Goal: Communication & Community: Answer question/provide support

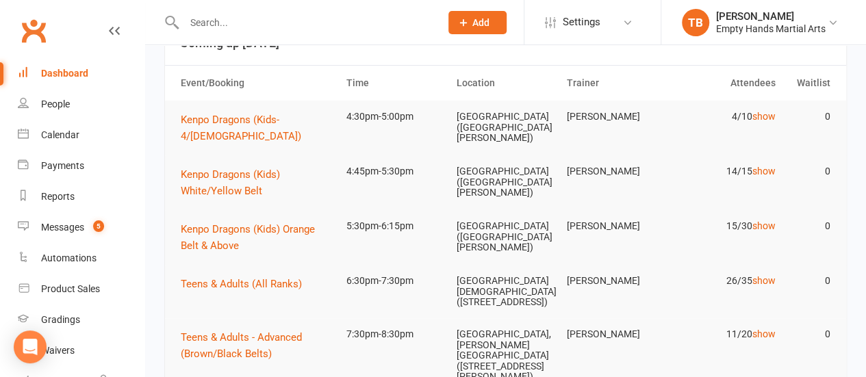
scroll to position [38, 0]
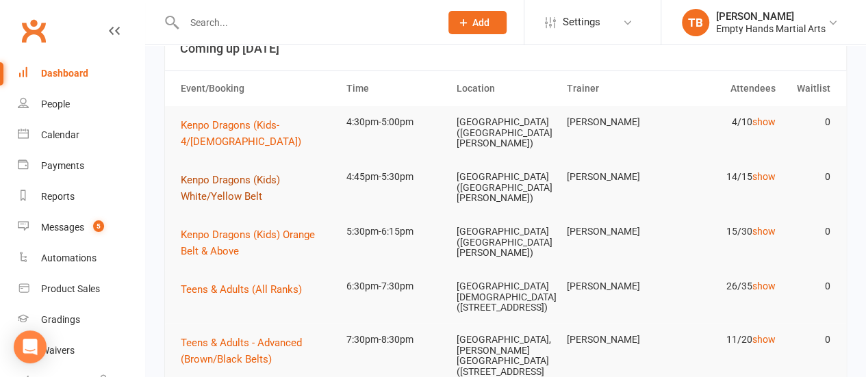
click at [251, 200] on span "Kenpo Dragons (Kids) White/Yellow Belt" at bounding box center [230, 188] width 99 height 29
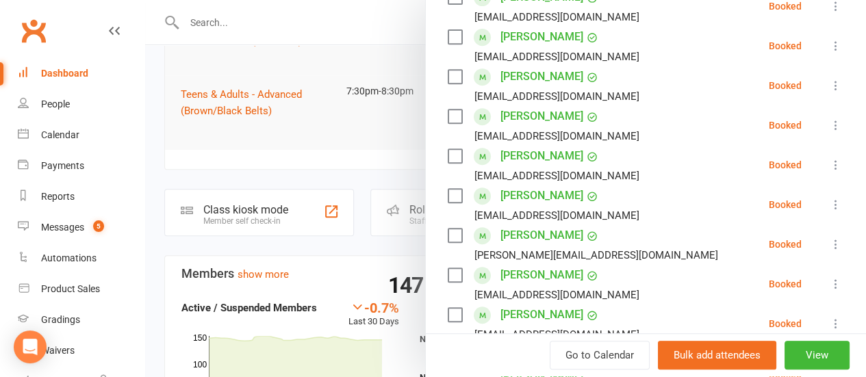
scroll to position [0, 0]
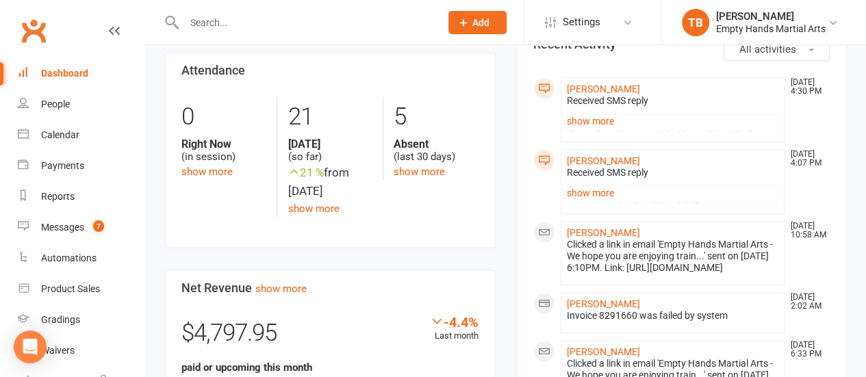
scroll to position [739, 0]
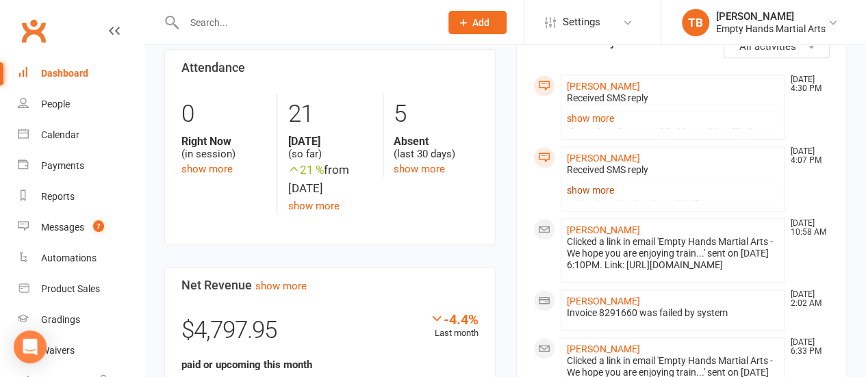
click at [602, 200] on link "show more" at bounding box center [673, 190] width 212 height 19
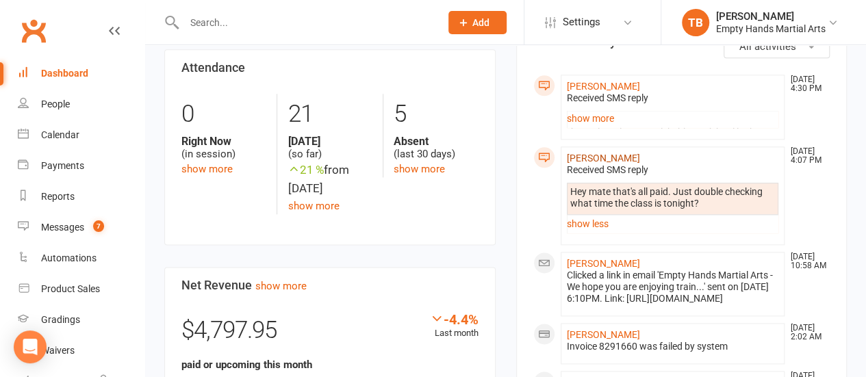
click at [607, 164] on link "[PERSON_NAME]" at bounding box center [603, 158] width 73 height 11
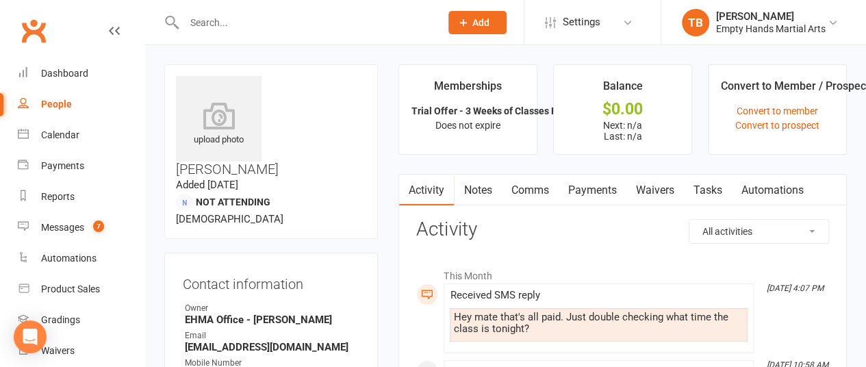
click at [533, 180] on link "Comms" at bounding box center [529, 190] width 57 height 31
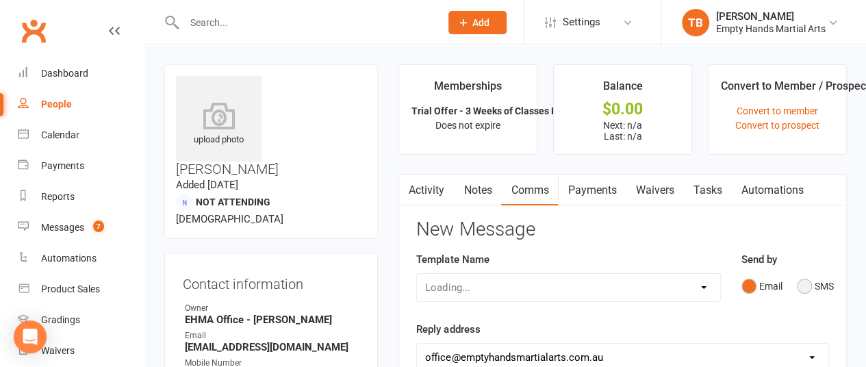
click at [816, 273] on button "SMS" at bounding box center [815, 286] width 37 height 26
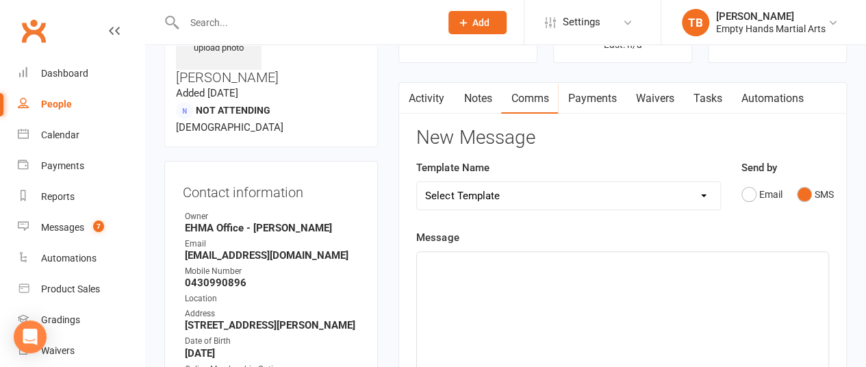
scroll to position [92, 0]
click at [616, 276] on div "﻿" at bounding box center [622, 353] width 411 height 205
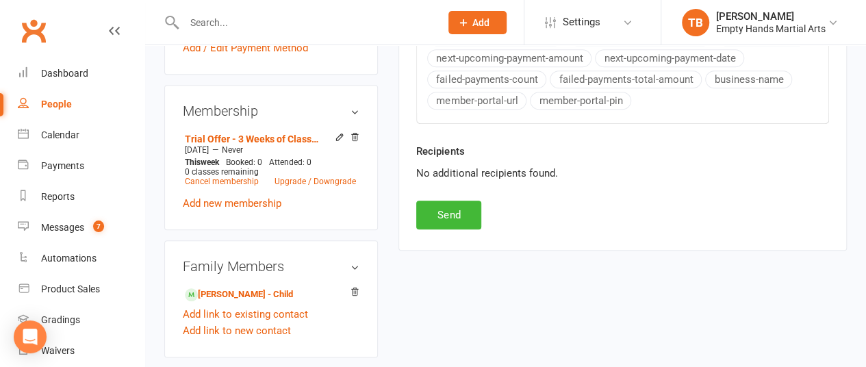
scroll to position [631, 0]
click at [459, 202] on button "Send" at bounding box center [448, 214] width 65 height 29
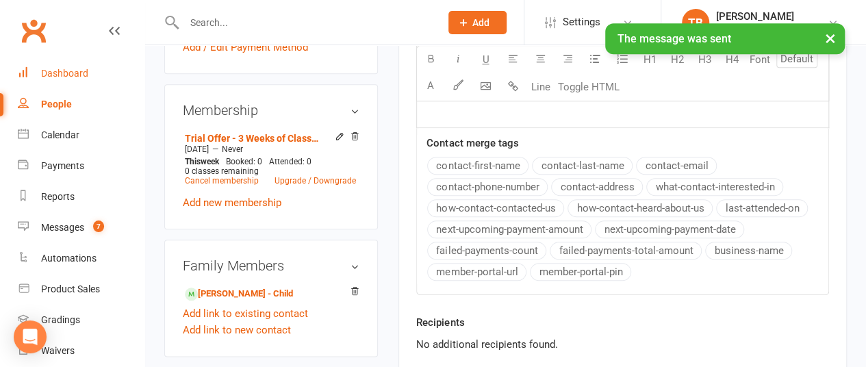
click at [65, 73] on div "Dashboard" at bounding box center [64, 73] width 47 height 11
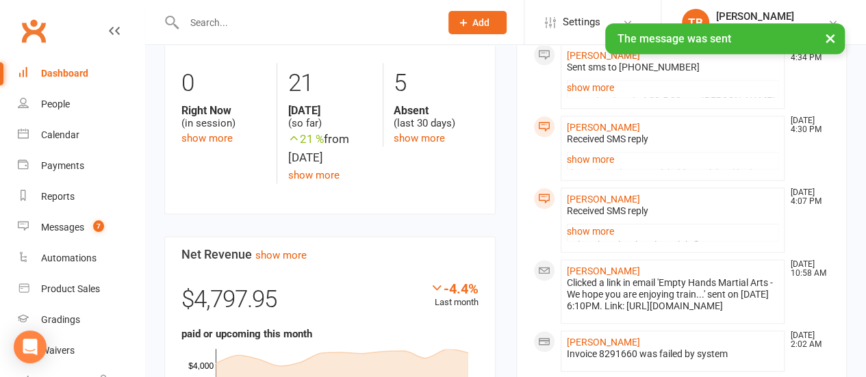
scroll to position [772, 0]
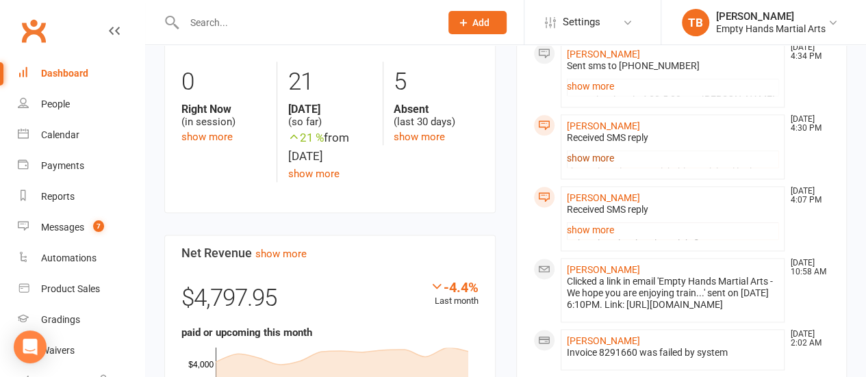
click at [592, 168] on link "show more" at bounding box center [673, 158] width 212 height 19
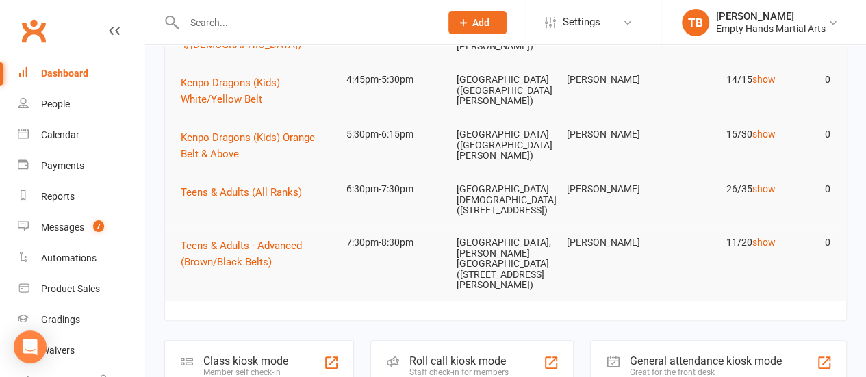
scroll to position [0, 0]
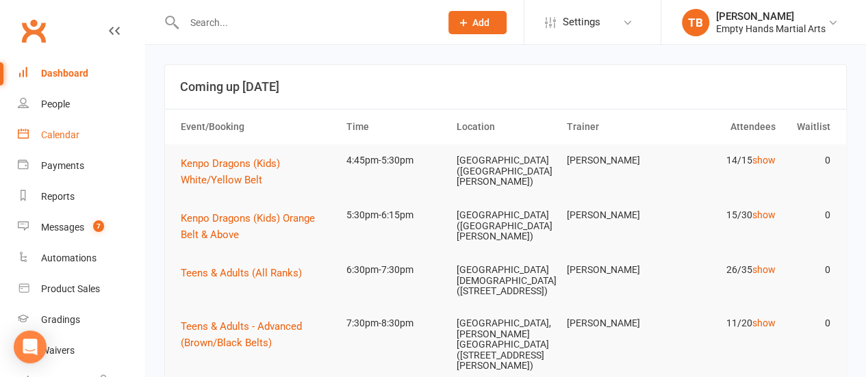
click at [58, 128] on link "Calendar" at bounding box center [81, 135] width 127 height 31
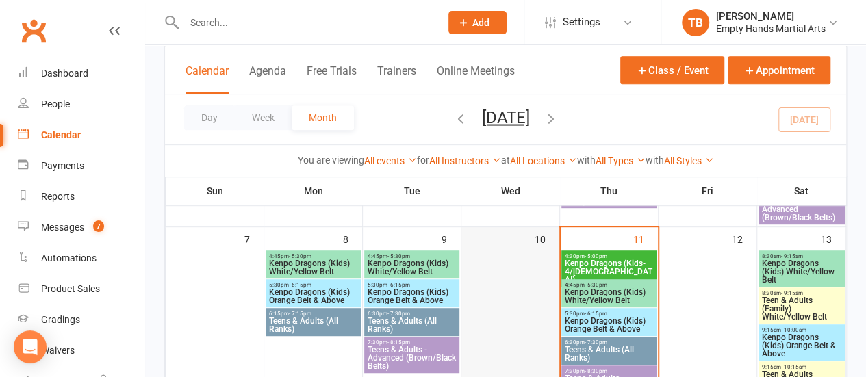
scroll to position [274, 0]
click at [600, 264] on span "Kenpo Dragons (Kids-4/[DEMOGRAPHIC_DATA])" at bounding box center [609, 272] width 90 height 25
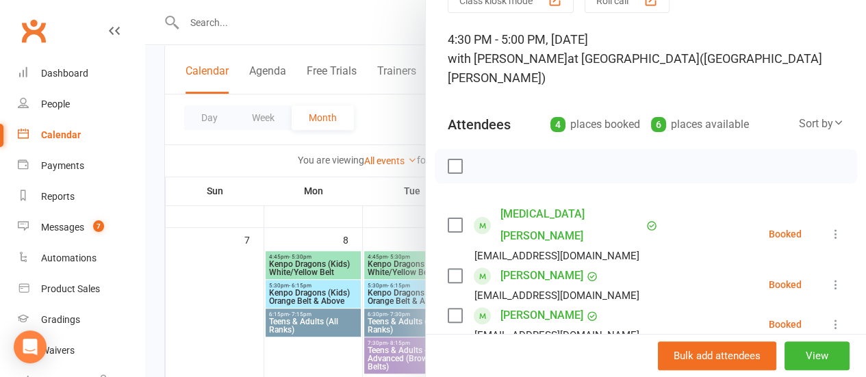
scroll to position [88, 0]
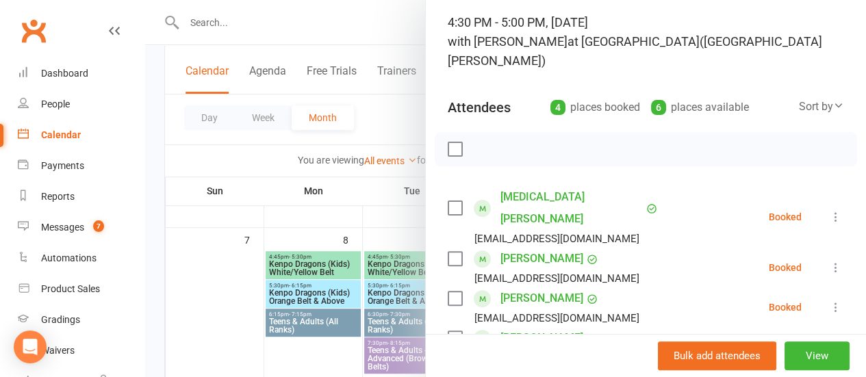
click at [448, 153] on label at bounding box center [455, 149] width 14 height 14
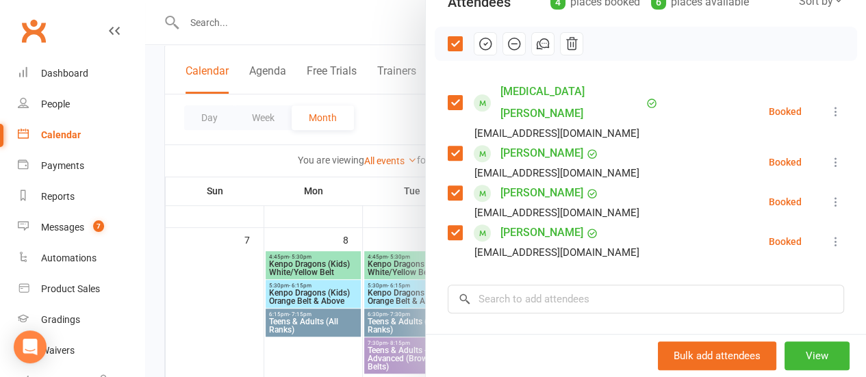
scroll to position [192, 0]
click at [478, 46] on icon "button" at bounding box center [485, 44] width 15 height 15
click at [388, 109] on div at bounding box center [505, 188] width 721 height 377
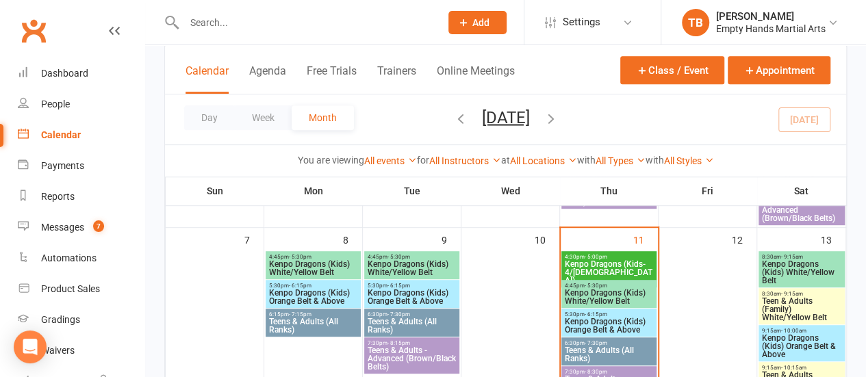
click at [616, 292] on span "Kenpo Dragons (Kids) White/Yellow Belt" at bounding box center [609, 297] width 90 height 16
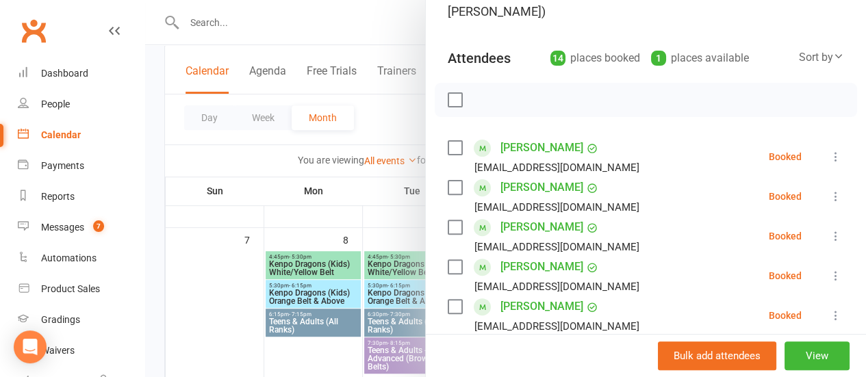
scroll to position [140, 0]
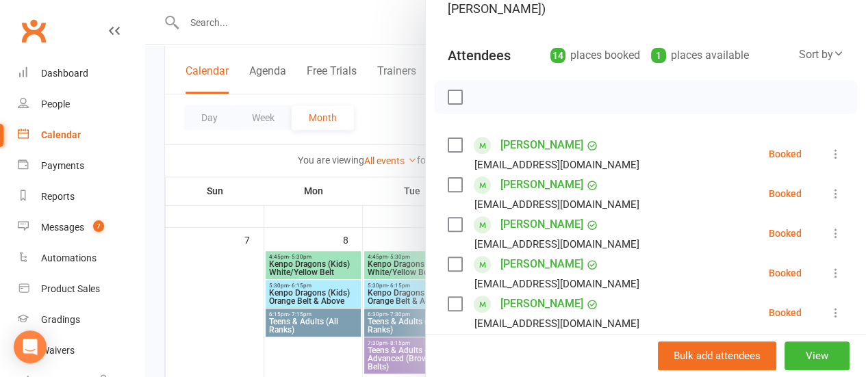
click at [448, 96] on label at bounding box center [455, 97] width 14 height 14
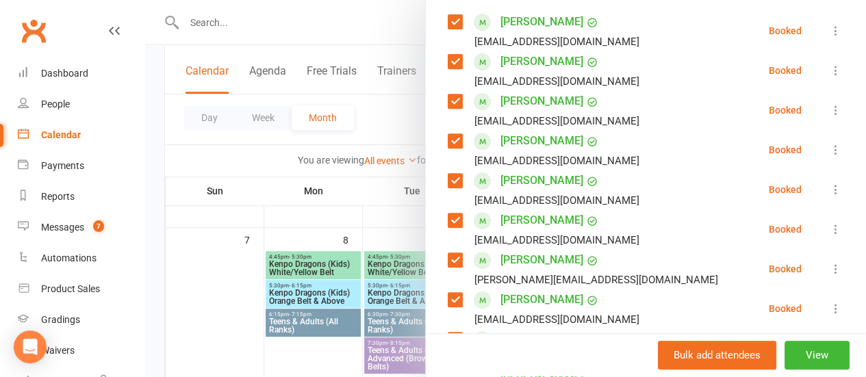
scroll to position [263, 0]
click at [448, 220] on label at bounding box center [455, 221] width 14 height 14
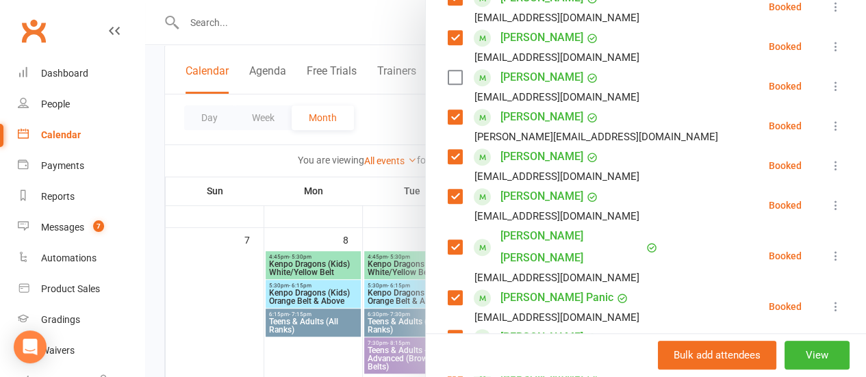
scroll to position [407, 0]
click at [448, 155] on label at bounding box center [455, 156] width 14 height 14
click at [448, 189] on label at bounding box center [455, 196] width 14 height 14
click at [448, 240] on label at bounding box center [455, 247] width 14 height 14
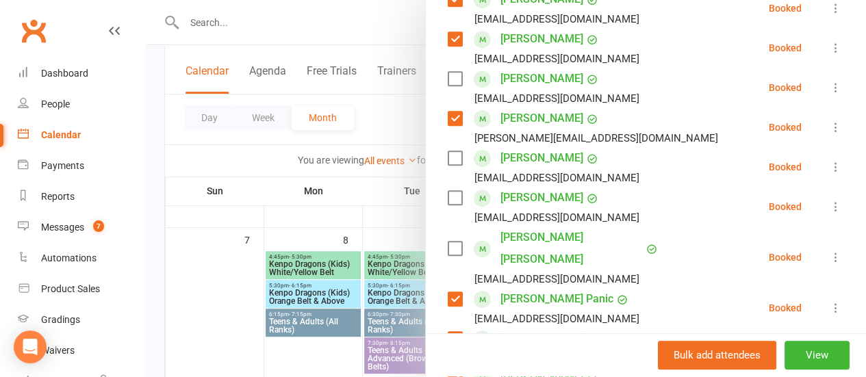
scroll to position [411, 0]
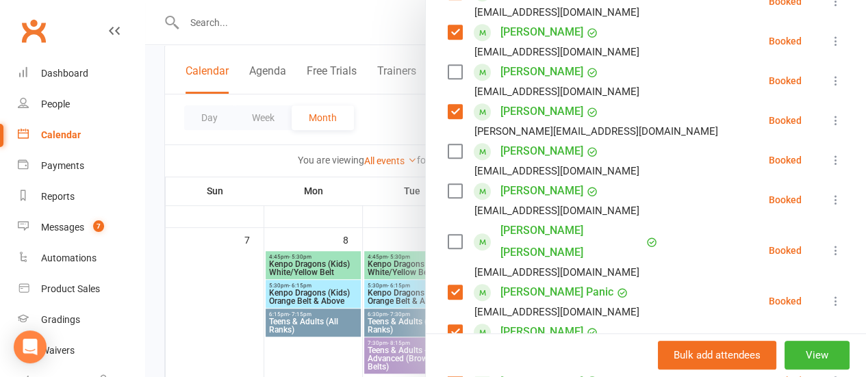
click at [448, 235] on label at bounding box center [455, 242] width 14 height 14
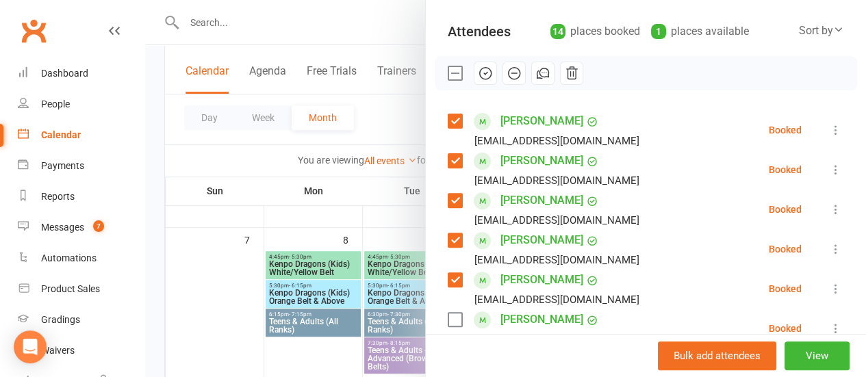
scroll to position [163, 0]
click at [480, 79] on icon "button" at bounding box center [486, 74] width 12 height 12
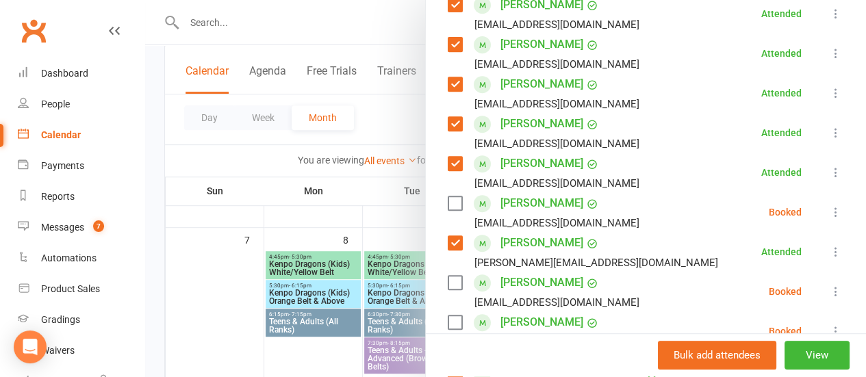
scroll to position [279, 0]
click at [829, 218] on icon at bounding box center [836, 213] width 14 height 14
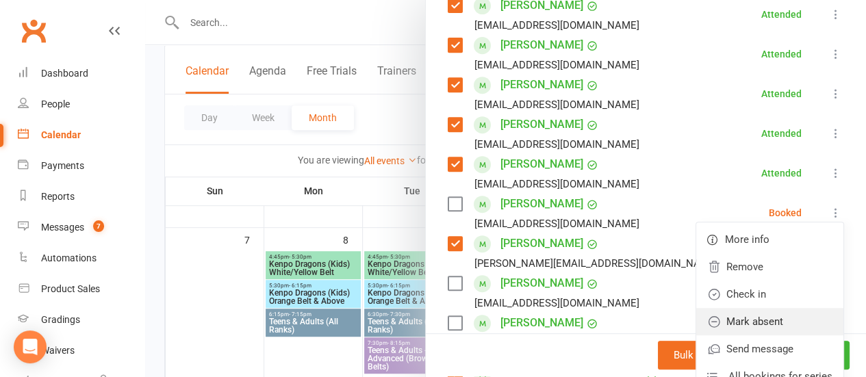
click at [771, 316] on link "Mark absent" at bounding box center [769, 321] width 147 height 27
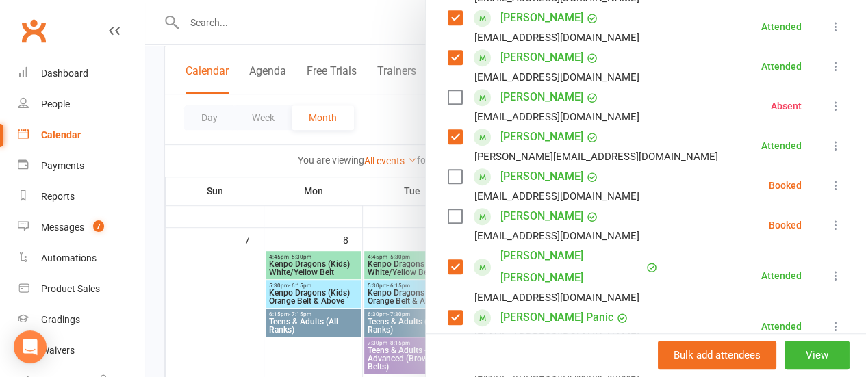
scroll to position [388, 0]
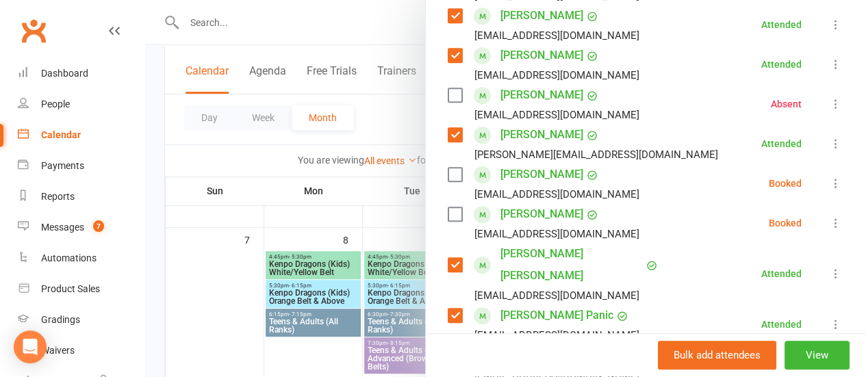
click at [829, 177] on icon at bounding box center [836, 184] width 14 height 14
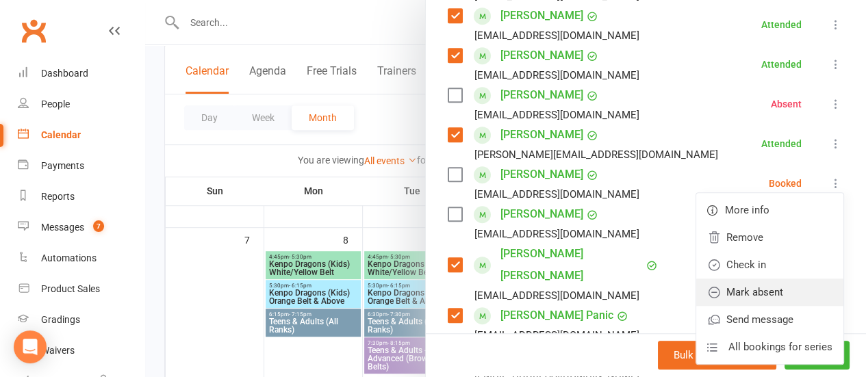
click at [779, 292] on link "Mark absent" at bounding box center [769, 292] width 147 height 27
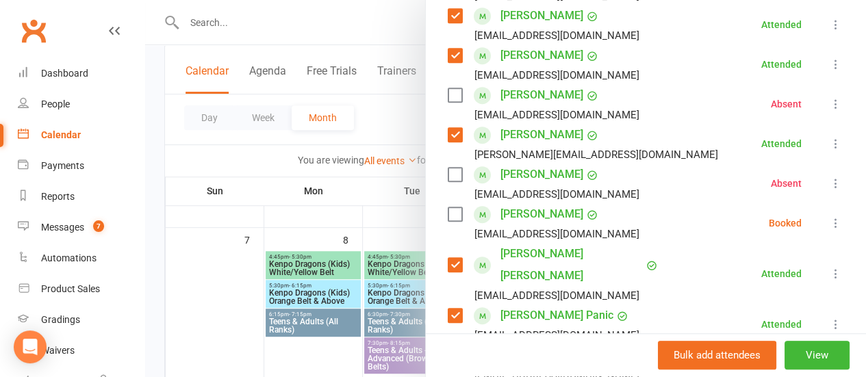
click at [829, 225] on icon at bounding box center [836, 223] width 14 height 14
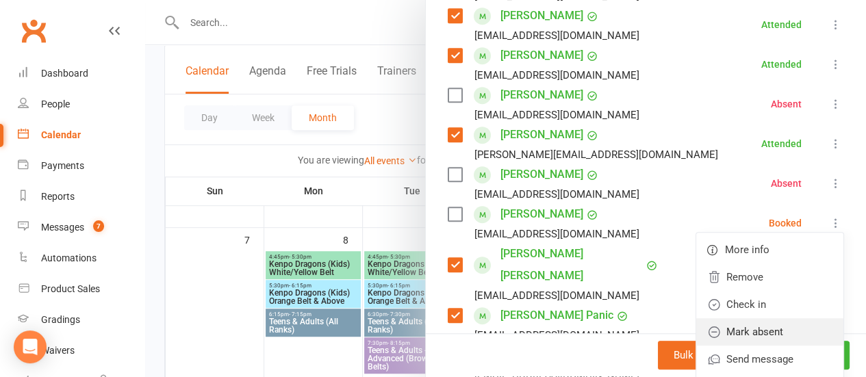
click at [787, 334] on link "Mark absent" at bounding box center [769, 331] width 147 height 27
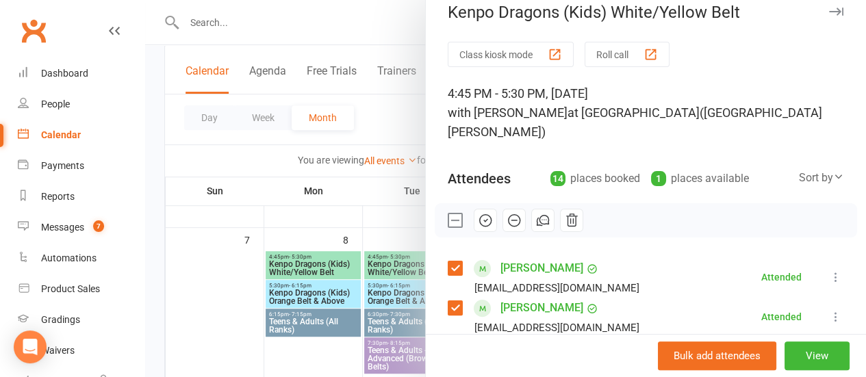
scroll to position [0, 0]
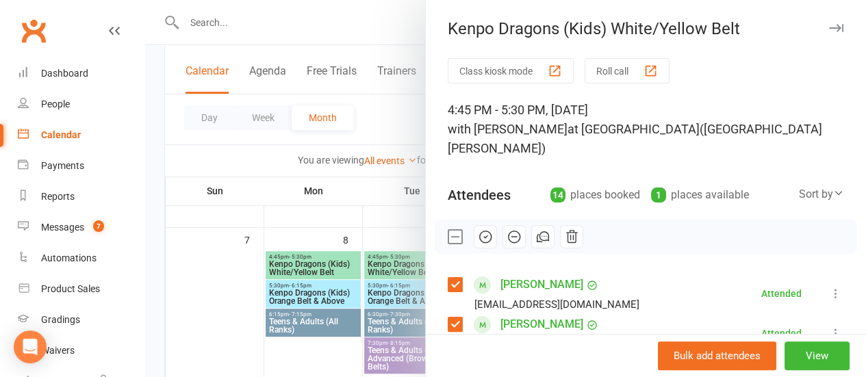
click at [448, 236] on label at bounding box center [455, 237] width 14 height 14
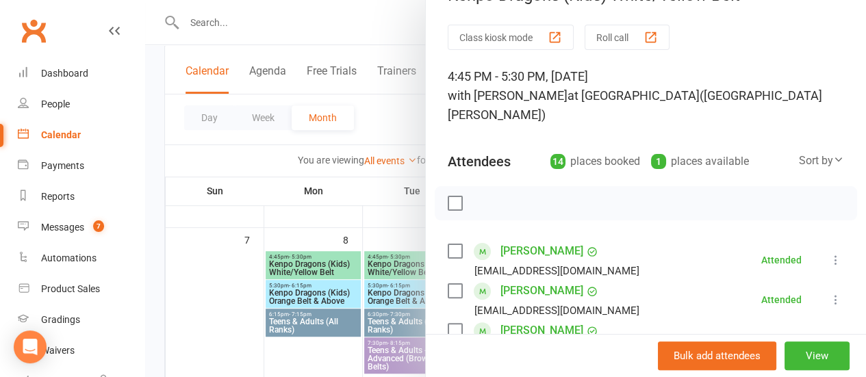
scroll to position [32, 0]
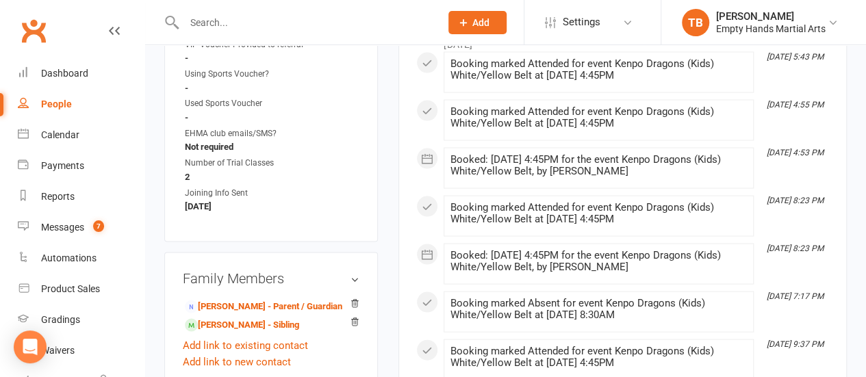
scroll to position [1331, 0]
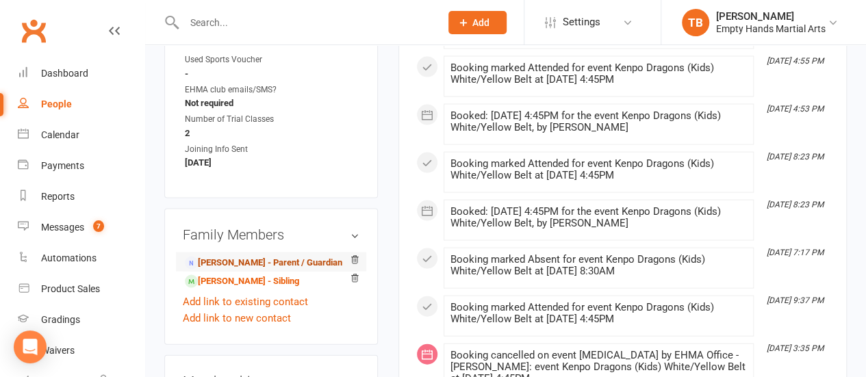
click at [252, 256] on link "Rashed Hashimi - Parent / Guardian" at bounding box center [263, 263] width 157 height 14
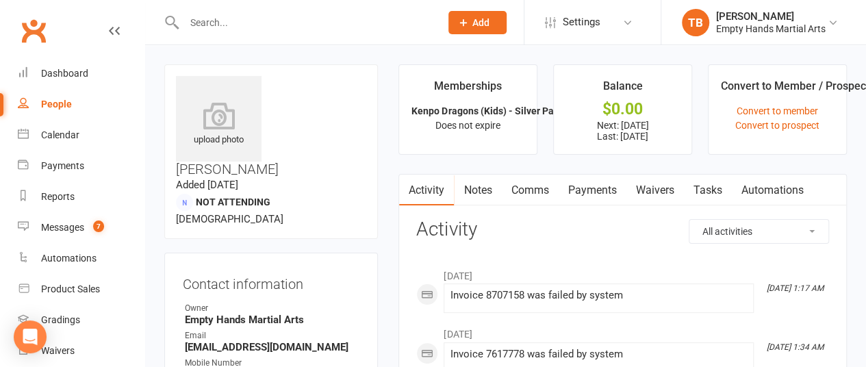
click at [533, 188] on link "Comms" at bounding box center [529, 190] width 57 height 31
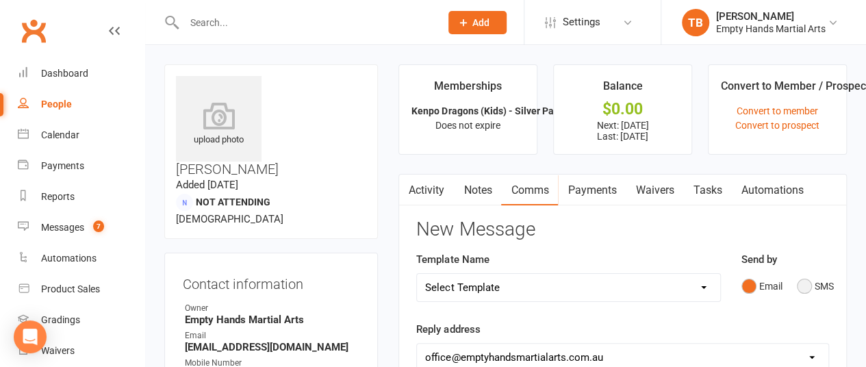
click at [799, 292] on button "SMS" at bounding box center [815, 286] width 37 height 26
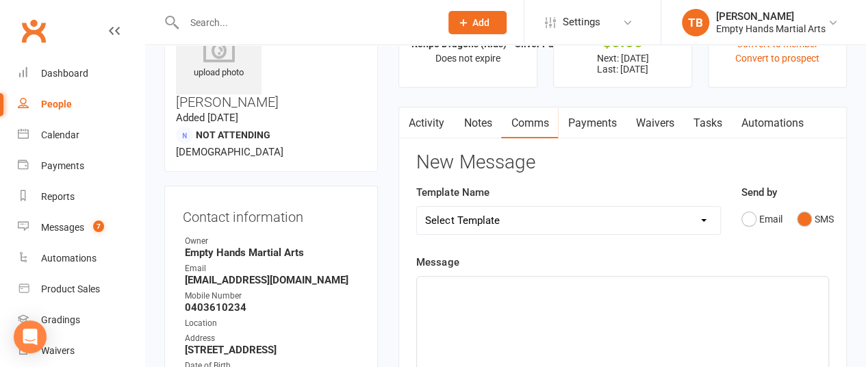
scroll to position [70, 1]
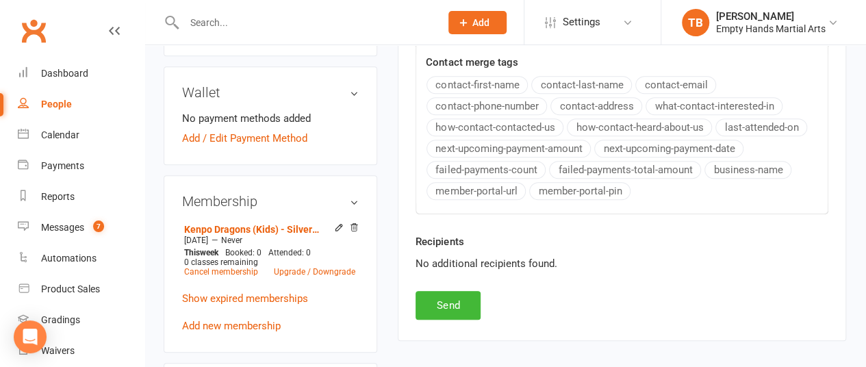
scroll to position [540, 1]
click at [434, 305] on button "Send" at bounding box center [448, 304] width 65 height 29
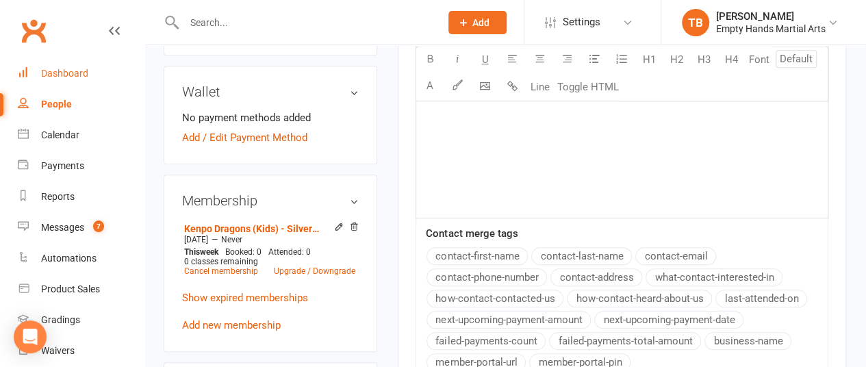
click at [74, 71] on div "Dashboard" at bounding box center [64, 73] width 47 height 11
